Goal: Find specific page/section: Find specific page/section

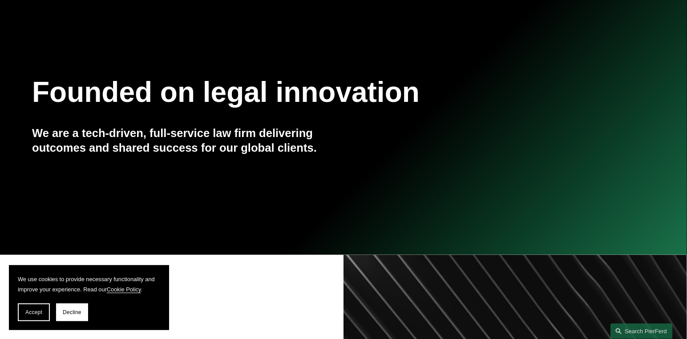
scroll to position [177, 0]
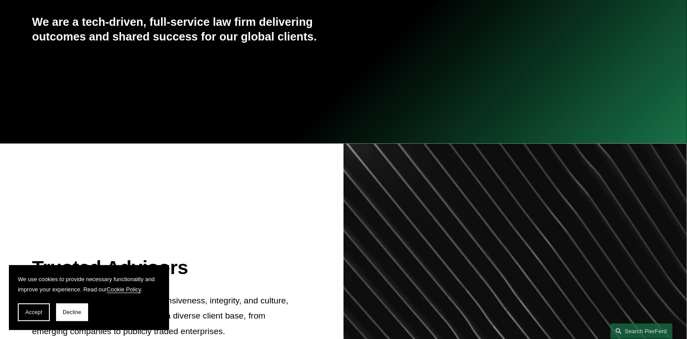
click at [26, 317] on button "Accept" at bounding box center [34, 312] width 32 height 18
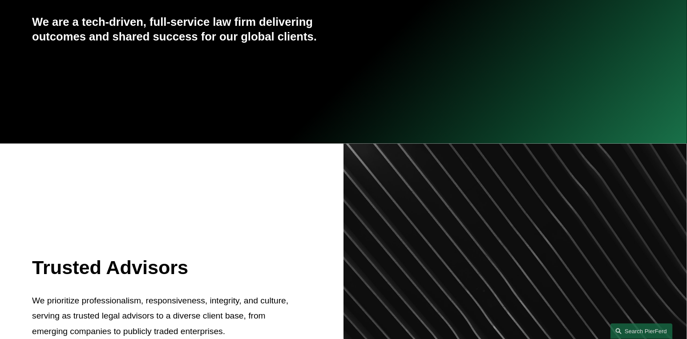
scroll to position [0, 0]
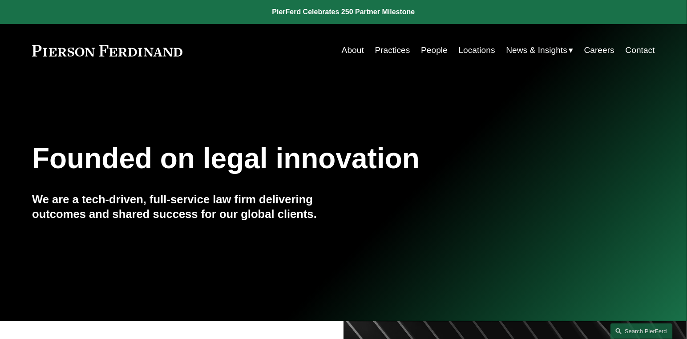
click at [429, 50] on link "People" at bounding box center [434, 50] width 27 height 17
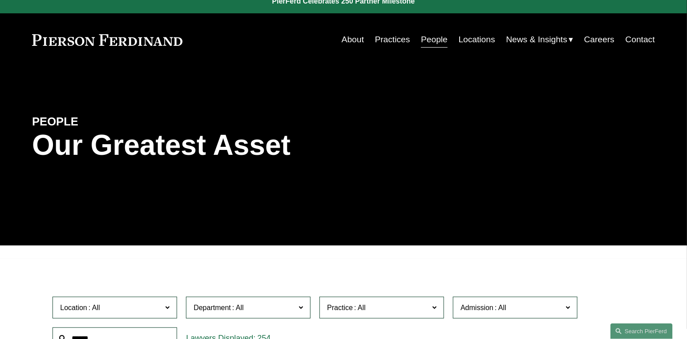
scroll to position [177, 0]
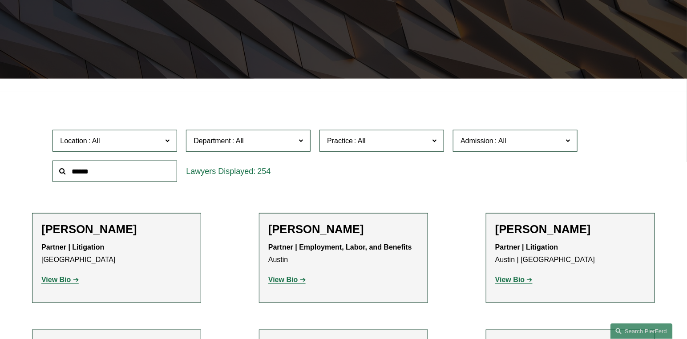
click at [170, 141] on label "Location" at bounding box center [114, 141] width 125 height 22
click at [0, 0] on link "[GEOGRAPHIC_DATA]" at bounding box center [0, 0] width 0 height 0
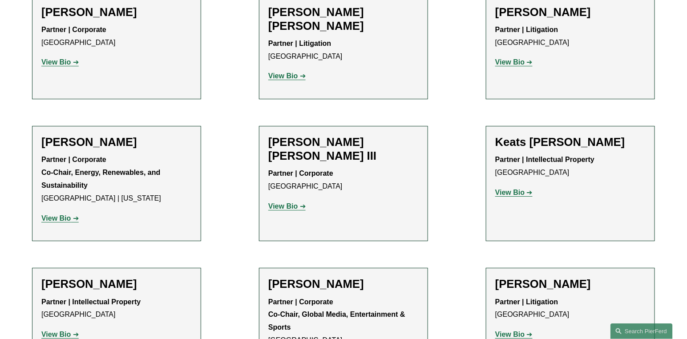
scroll to position [1067, 0]
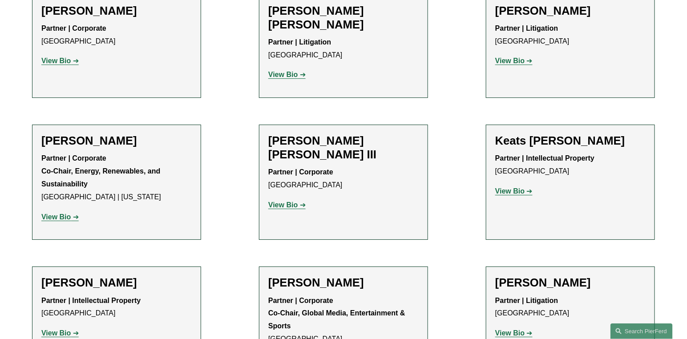
click at [509, 329] on strong "View Bio" at bounding box center [509, 333] width 29 height 8
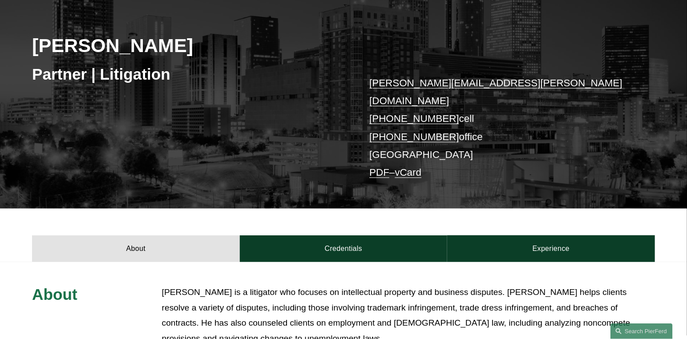
scroll to position [222, 0]
